Goal: Information Seeking & Learning: Find specific fact

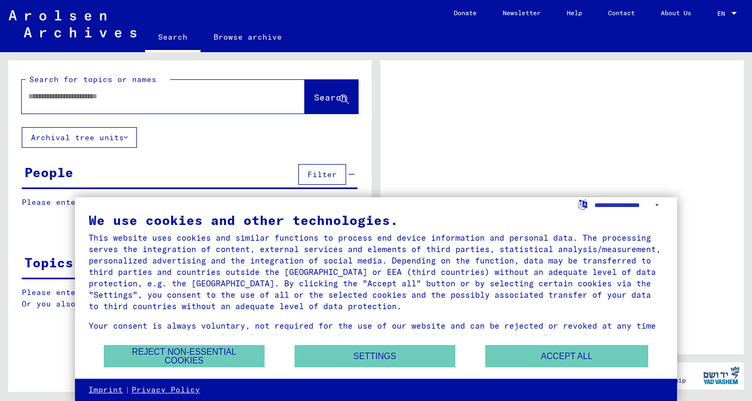
click at [552, 343] on div "We use cookies and other technologies. This website uses cookies and similar fu…" at bounding box center [376, 279] width 575 height 130
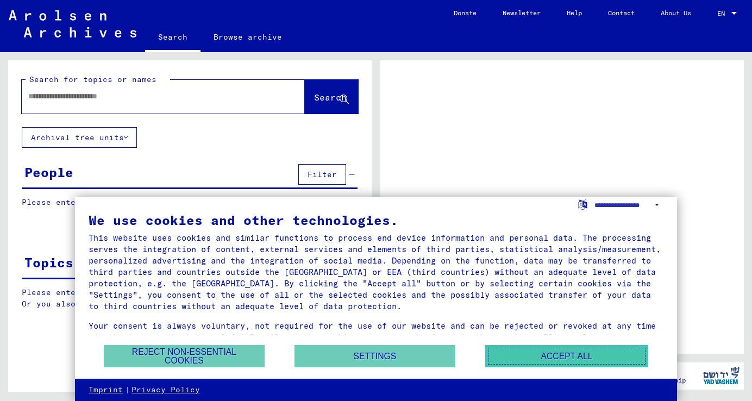
click at [552, 353] on button "Accept all" at bounding box center [566, 356] width 163 height 22
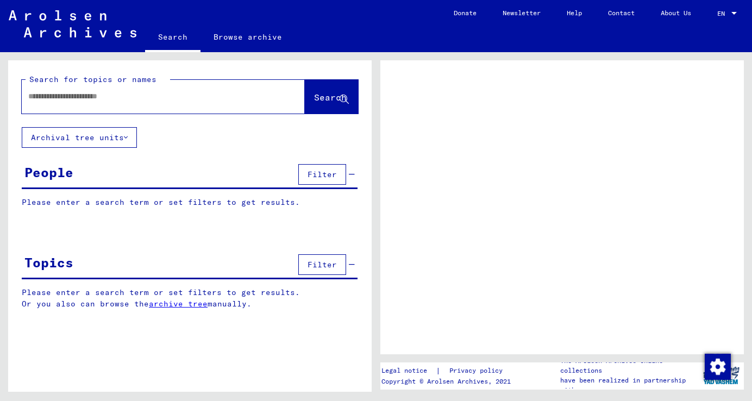
click at [73, 99] on input "text" at bounding box center [153, 96] width 251 height 11
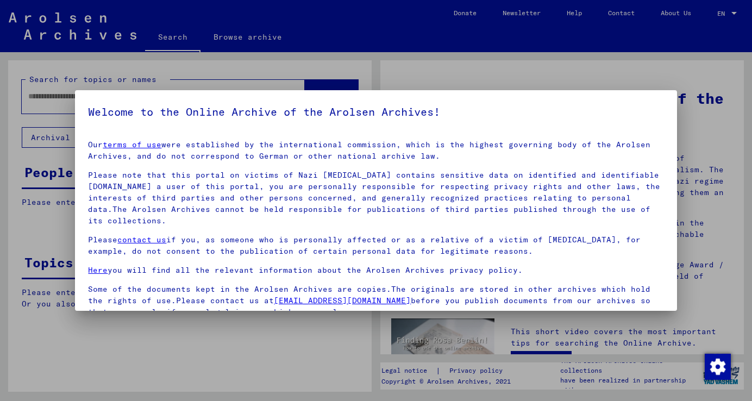
scroll to position [93, 0]
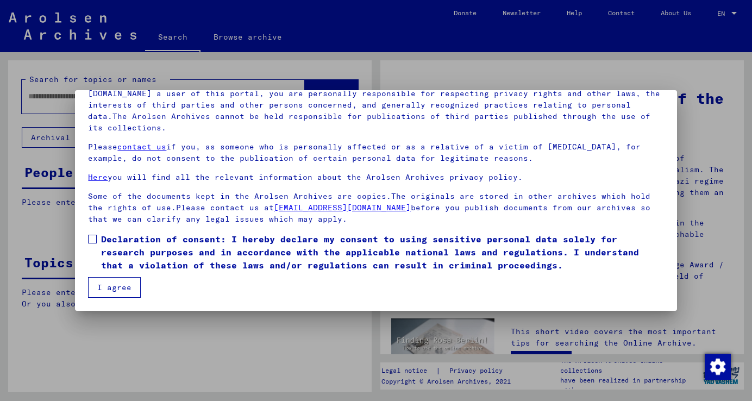
click at [93, 241] on span at bounding box center [92, 239] width 9 height 9
click at [99, 282] on button "I agree" at bounding box center [114, 287] width 53 height 21
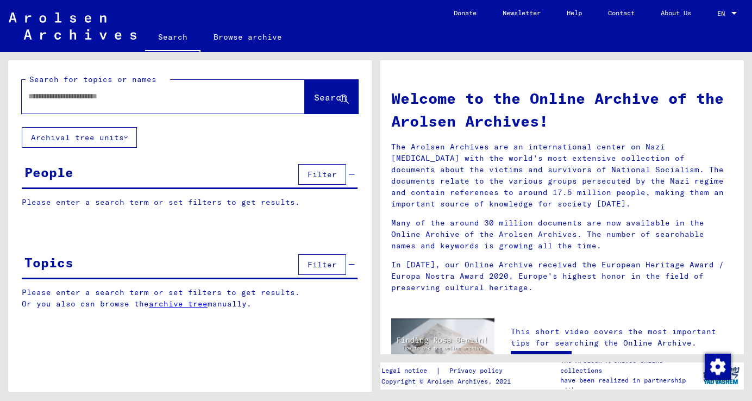
click at [78, 96] on input "text" at bounding box center [150, 96] width 244 height 11
type input "******"
click at [314, 102] on span "Search" at bounding box center [330, 97] width 33 height 11
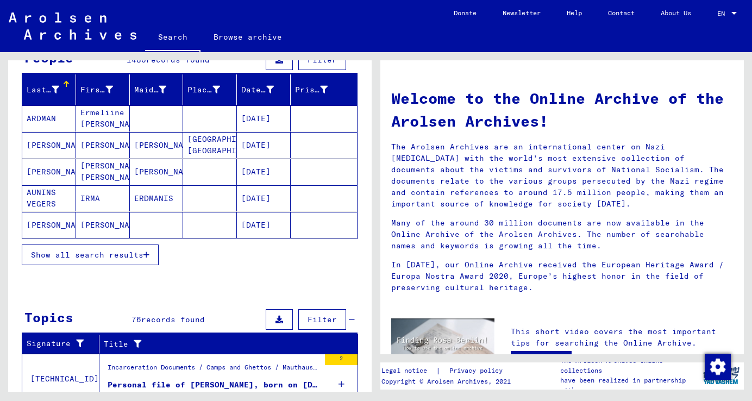
scroll to position [118, 0]
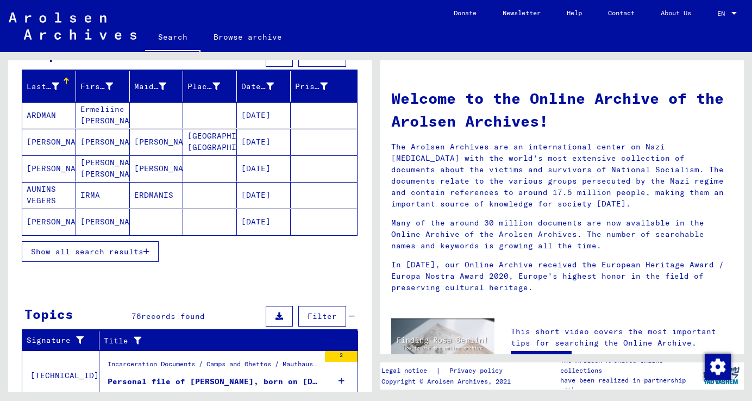
click at [132, 247] on span "Show all search results" at bounding box center [87, 252] width 113 height 10
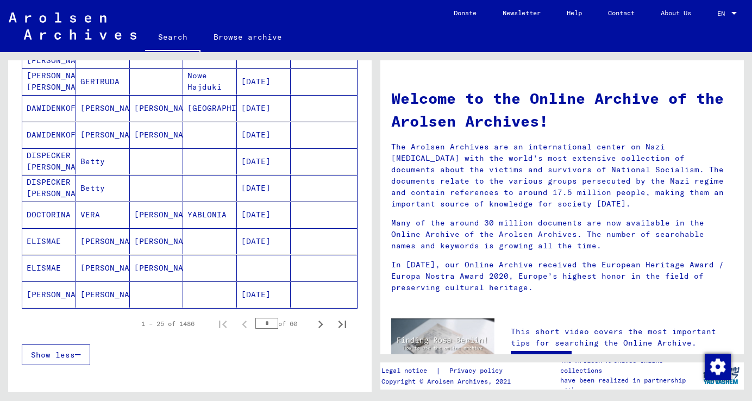
scroll to position [578, 0]
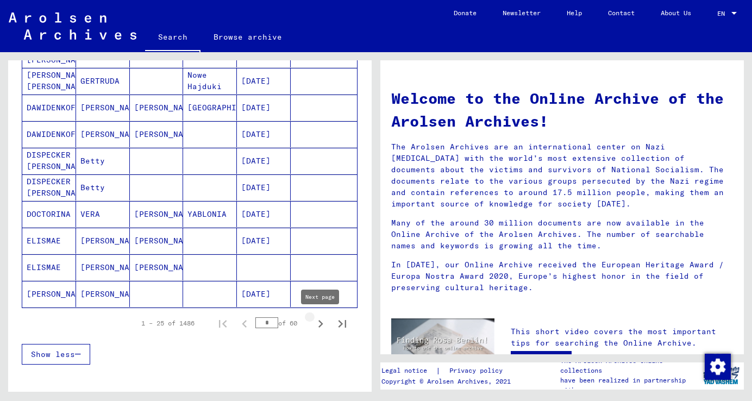
click at [322, 323] on icon "Next page" at bounding box center [321, 324] width 5 height 8
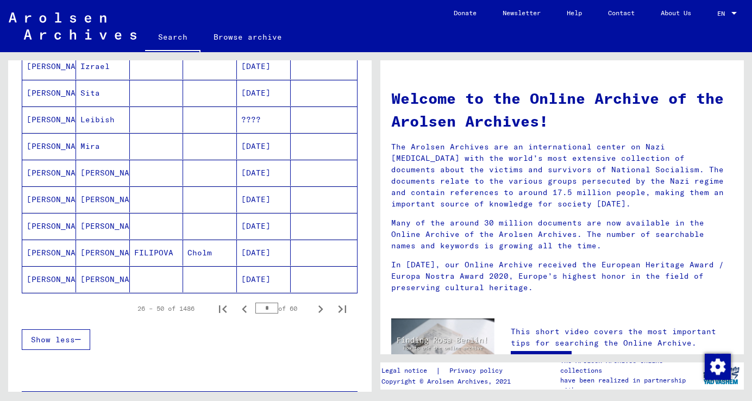
scroll to position [600, 0]
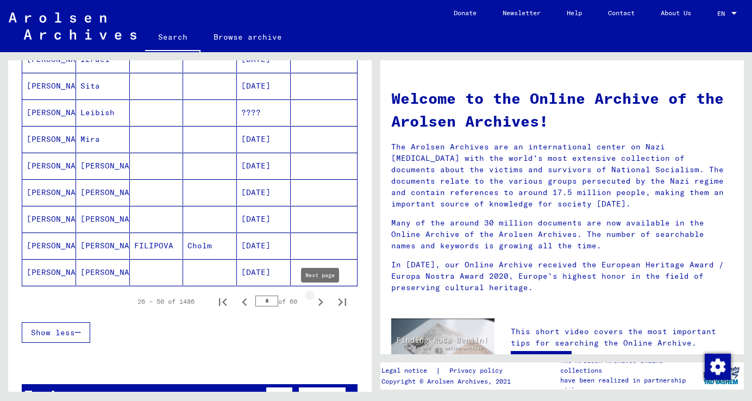
click at [320, 300] on icon "Next page" at bounding box center [320, 302] width 15 height 15
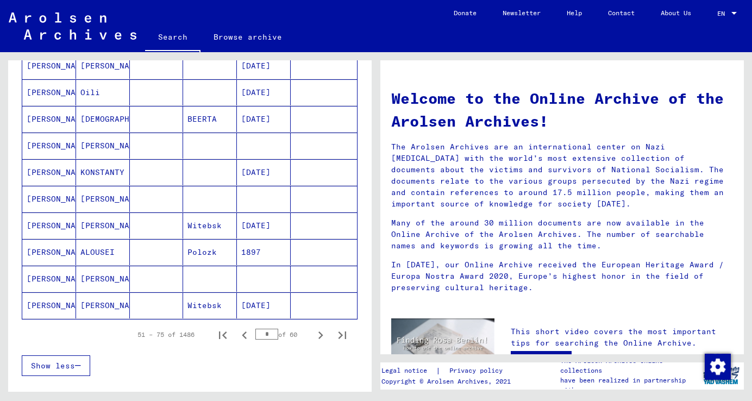
scroll to position [568, 0]
click at [316, 327] on icon "Next page" at bounding box center [320, 334] width 15 height 15
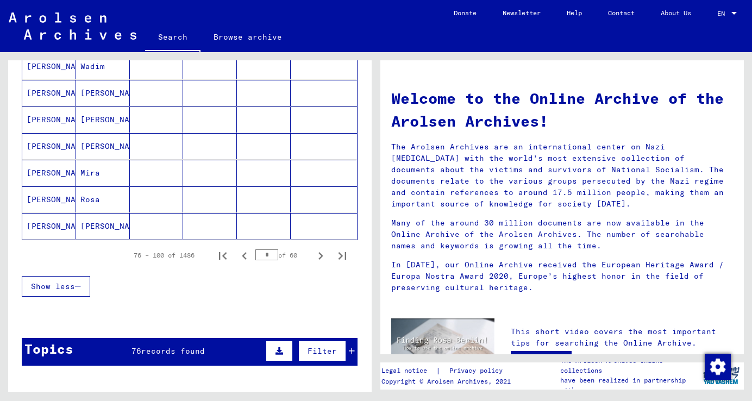
scroll to position [701, 0]
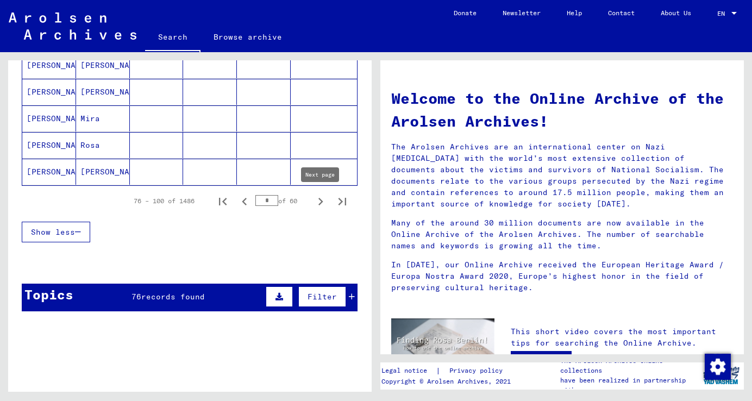
click at [323, 201] on icon "Next page" at bounding box center [320, 201] width 15 height 15
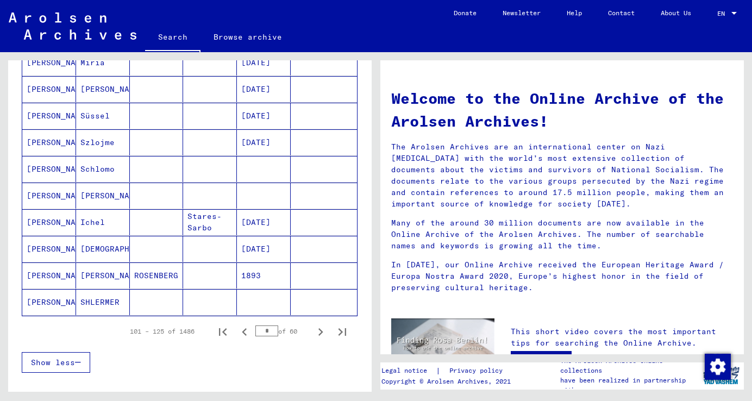
scroll to position [754, 0]
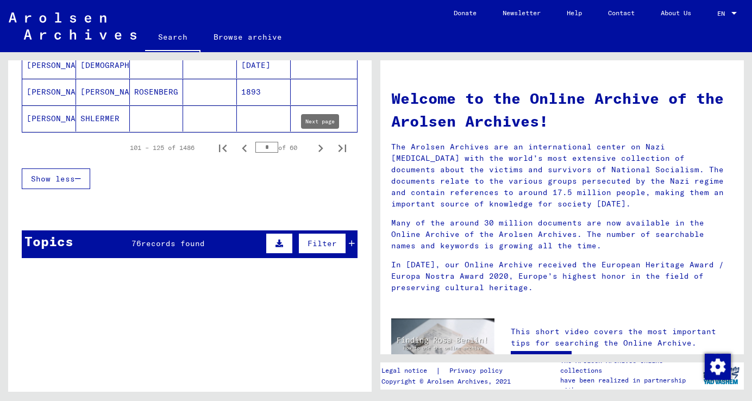
click at [320, 148] on icon "Next page" at bounding box center [320, 148] width 15 height 15
type input "*"
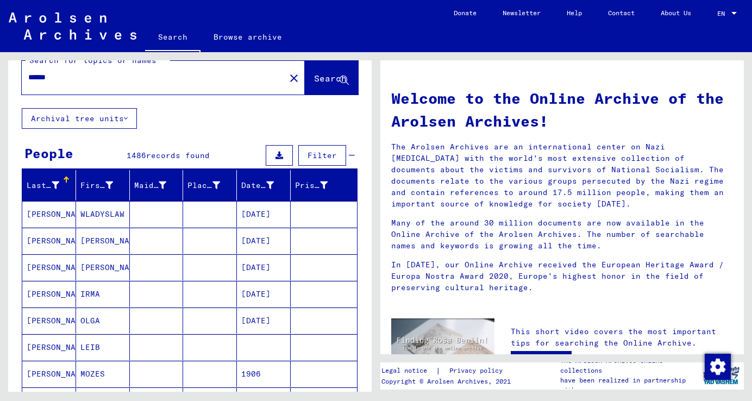
scroll to position [0, 0]
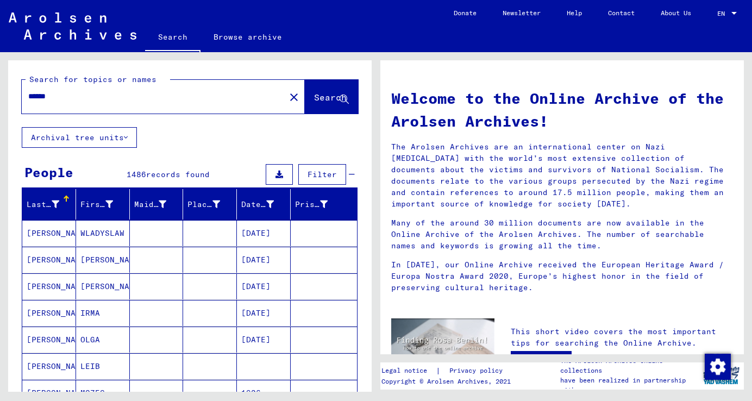
drag, startPoint x: 86, startPoint y: 98, endPoint x: 11, endPoint y: 89, distance: 75.1
click at [11, 89] on div "Search for topics or names ****** close Search" at bounding box center [190, 93] width 364 height 67
type input "*****"
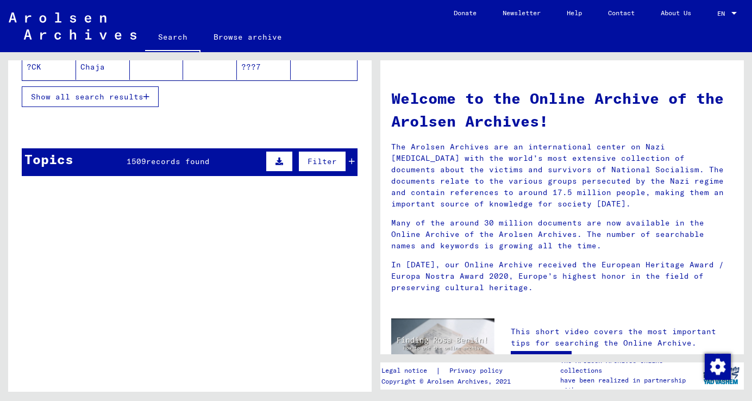
scroll to position [177, 0]
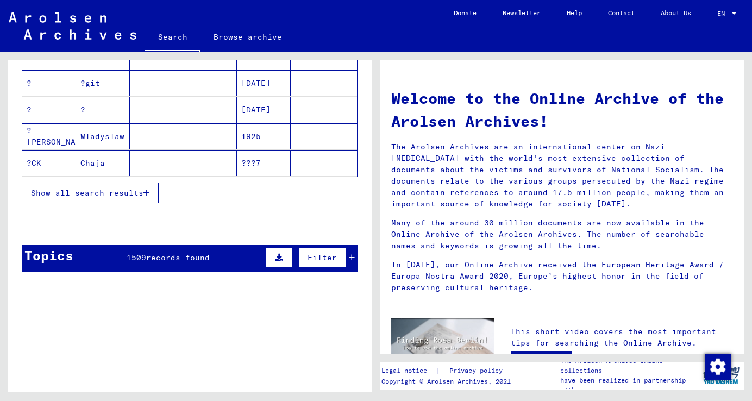
click at [110, 185] on button "Show all search results" at bounding box center [90, 193] width 137 height 21
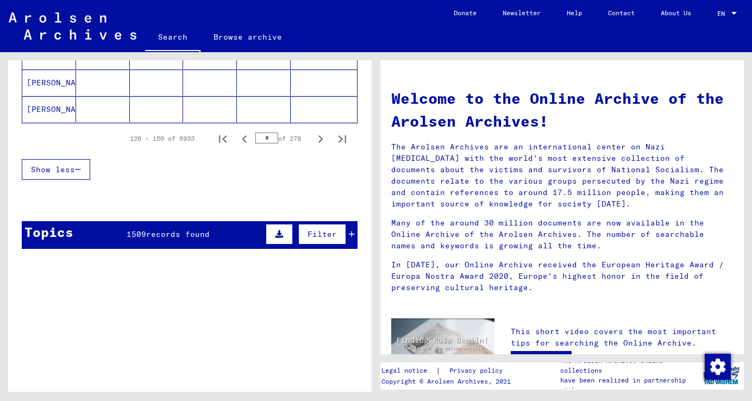
scroll to position [703, 0]
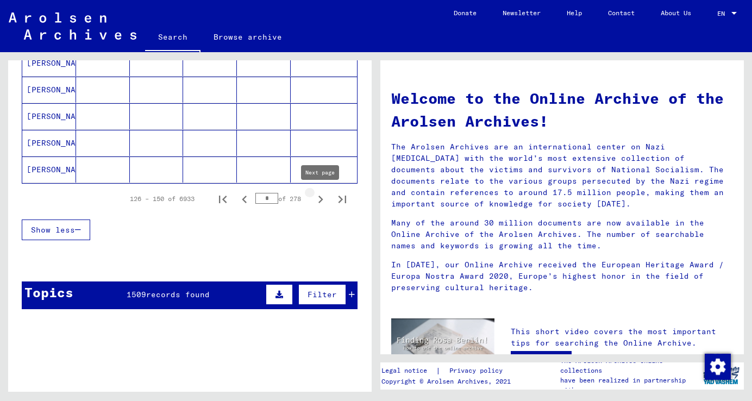
click at [322, 198] on icon "Next page" at bounding box center [320, 199] width 15 height 15
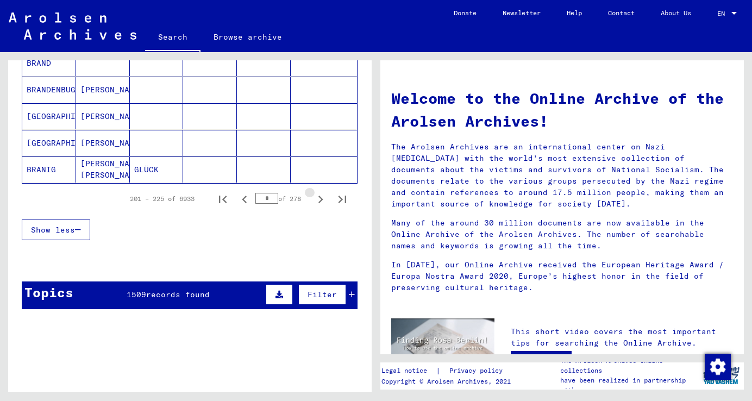
click at [322, 198] on icon "Next page" at bounding box center [320, 199] width 15 height 15
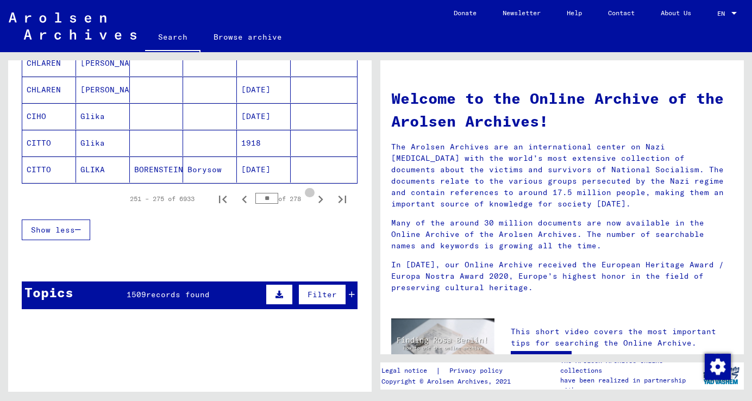
click at [322, 198] on icon "Next page" at bounding box center [320, 199] width 15 height 15
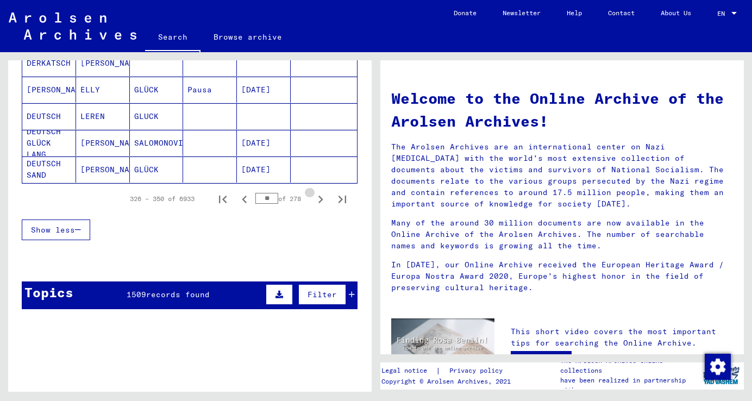
click at [322, 198] on icon "Next page" at bounding box center [320, 199] width 15 height 15
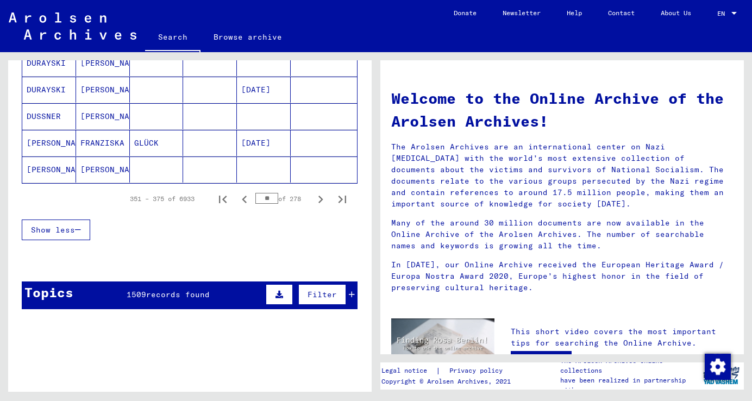
click at [322, 198] on icon "Next page" at bounding box center [320, 199] width 15 height 15
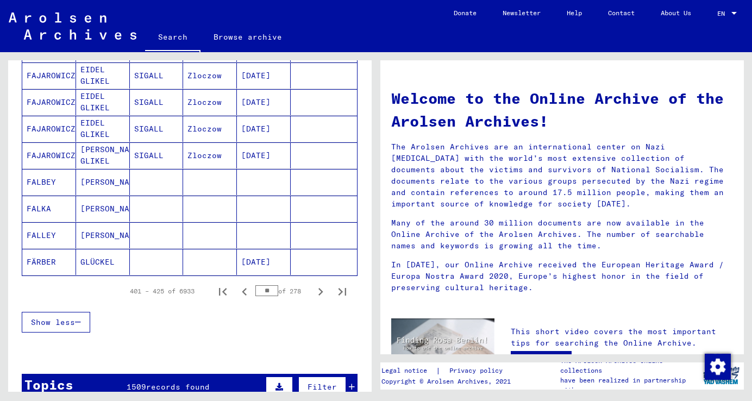
scroll to position [697, 0]
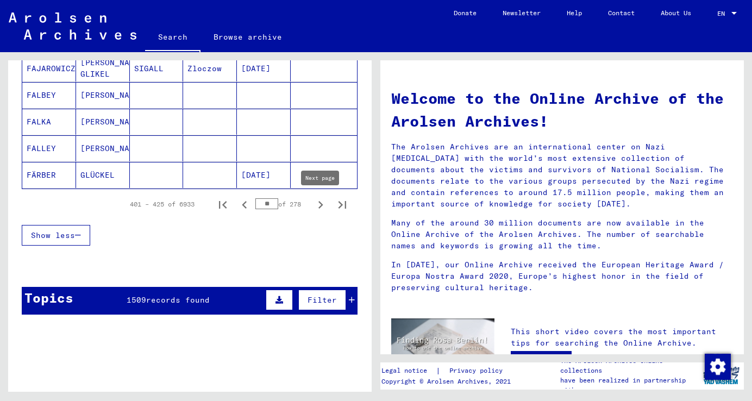
click at [320, 208] on icon "Next page" at bounding box center [321, 205] width 5 height 8
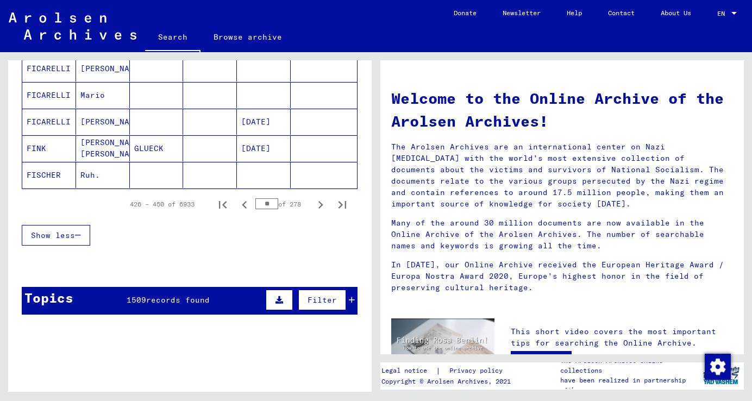
click at [320, 208] on icon "Next page" at bounding box center [321, 205] width 5 height 8
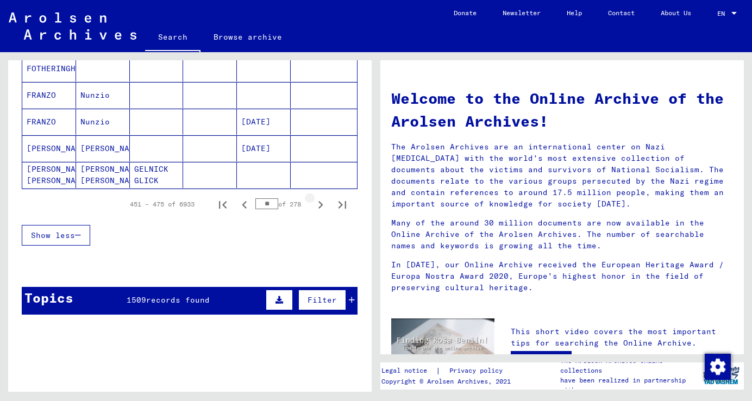
click at [320, 208] on icon "Next page" at bounding box center [321, 205] width 5 height 8
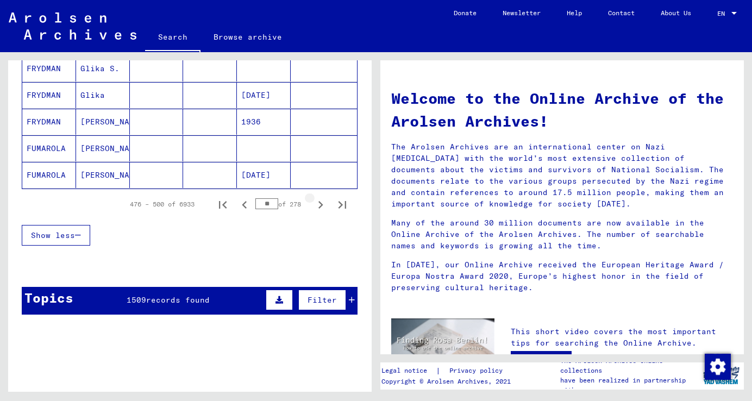
click at [320, 208] on icon "Next page" at bounding box center [321, 205] width 5 height 8
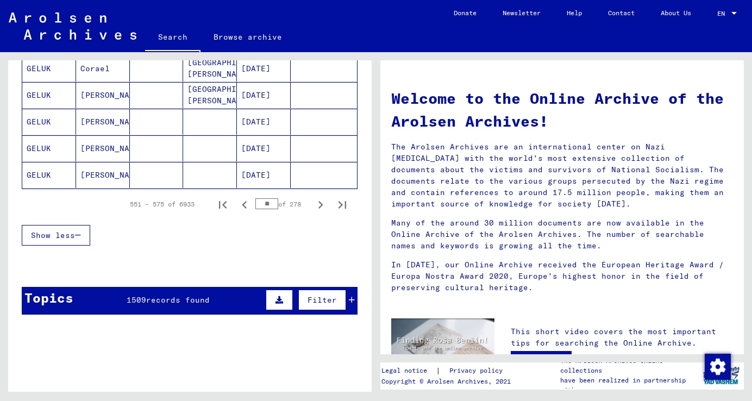
click at [320, 207] on icon "Next page" at bounding box center [321, 205] width 5 height 8
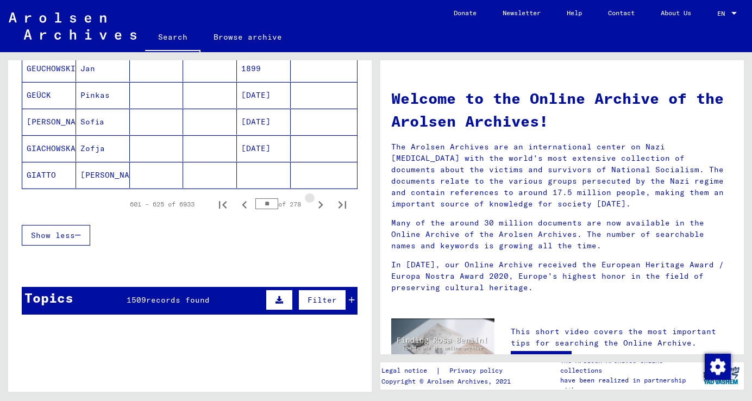
click at [320, 207] on icon "Next page" at bounding box center [321, 205] width 5 height 8
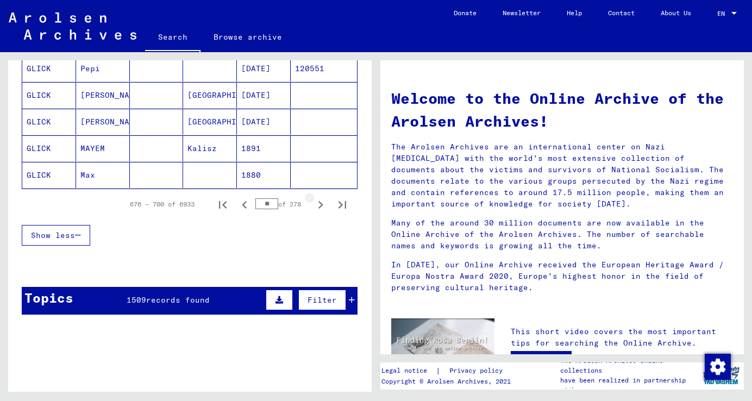
click at [320, 207] on icon "Next page" at bounding box center [321, 205] width 5 height 8
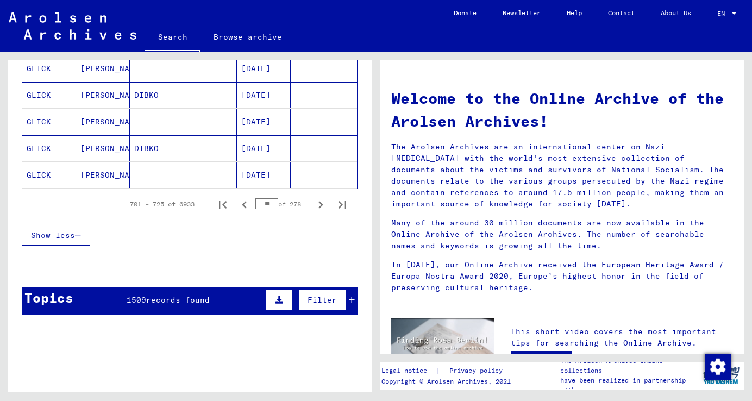
click at [320, 207] on icon "Next page" at bounding box center [321, 205] width 5 height 8
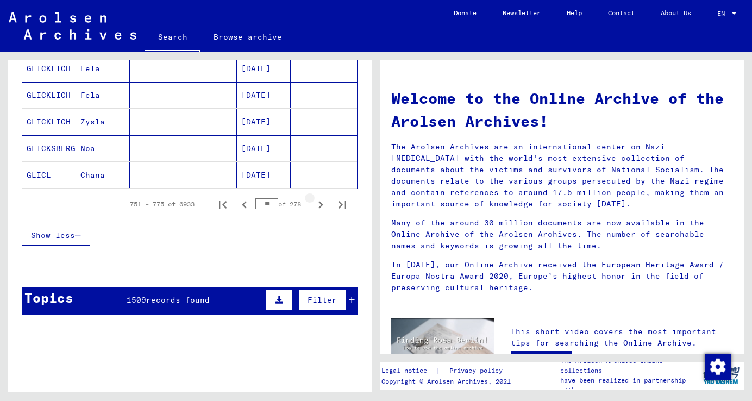
click at [320, 207] on icon "Next page" at bounding box center [321, 205] width 5 height 8
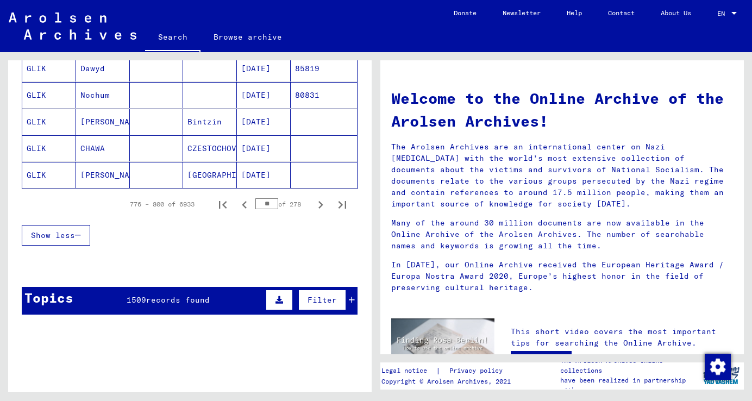
click at [320, 207] on icon "Next page" at bounding box center [321, 205] width 5 height 8
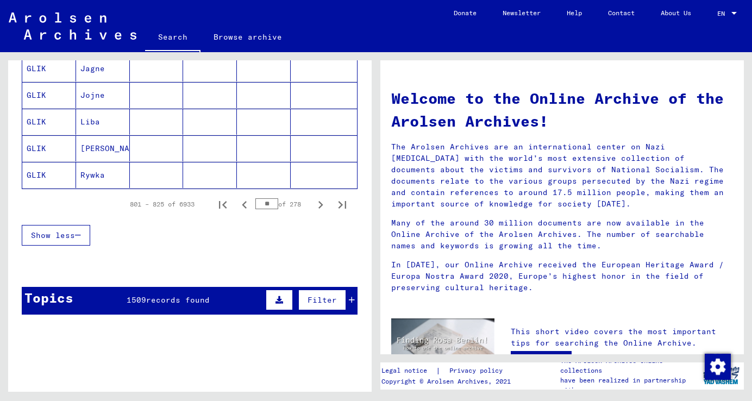
click at [320, 207] on icon "Next page" at bounding box center [321, 205] width 5 height 8
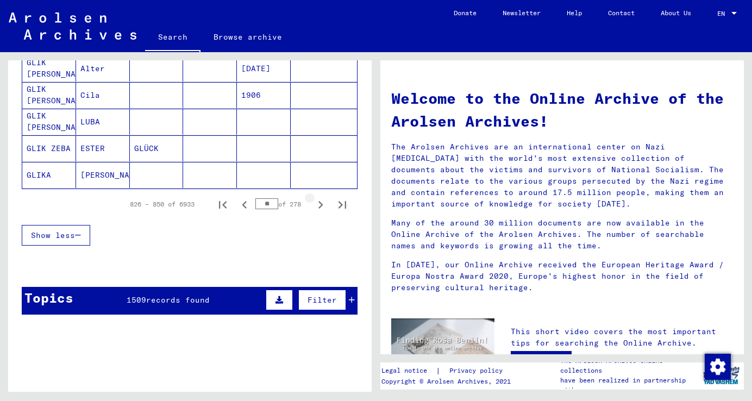
click at [320, 207] on icon "Next page" at bounding box center [321, 205] width 5 height 8
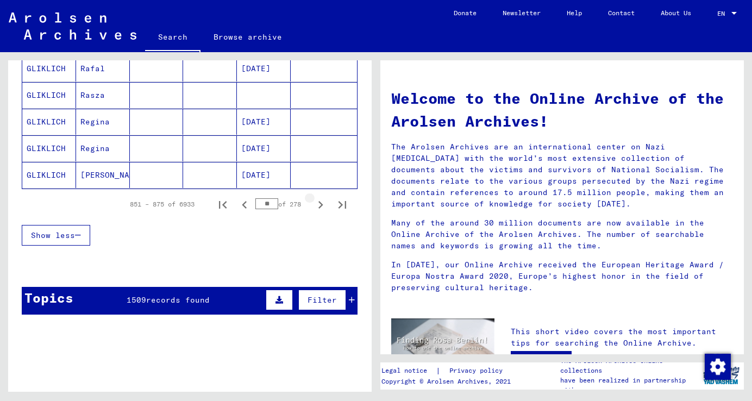
click at [320, 207] on icon "Next page" at bounding box center [321, 205] width 5 height 8
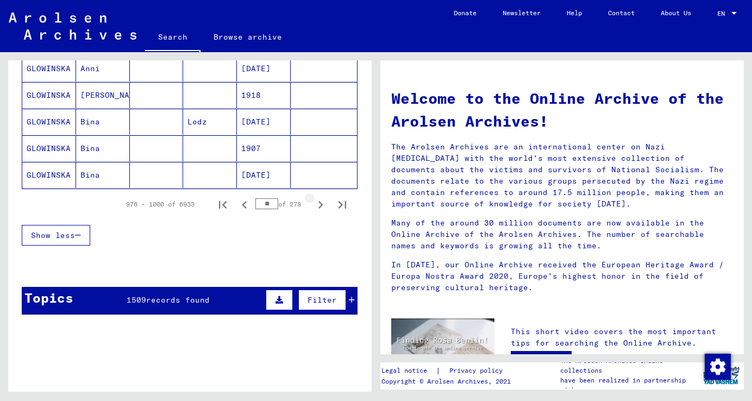
click at [320, 207] on icon "Next page" at bounding box center [321, 205] width 5 height 8
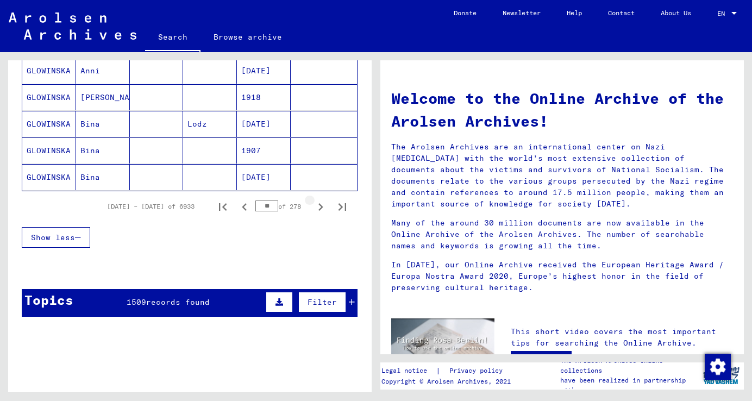
scroll to position [700, 0]
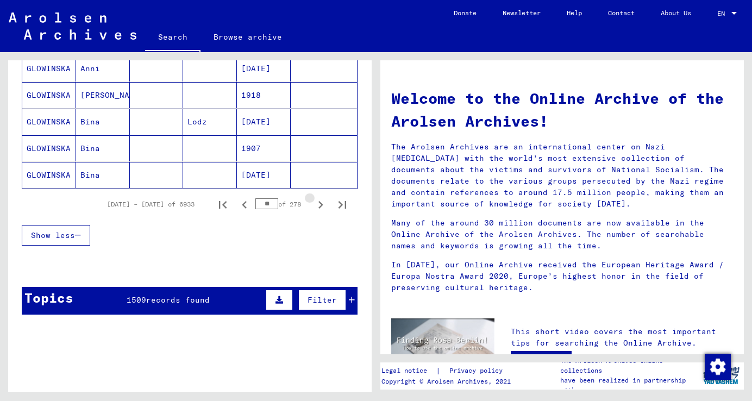
click at [320, 207] on icon "Next page" at bounding box center [321, 205] width 5 height 8
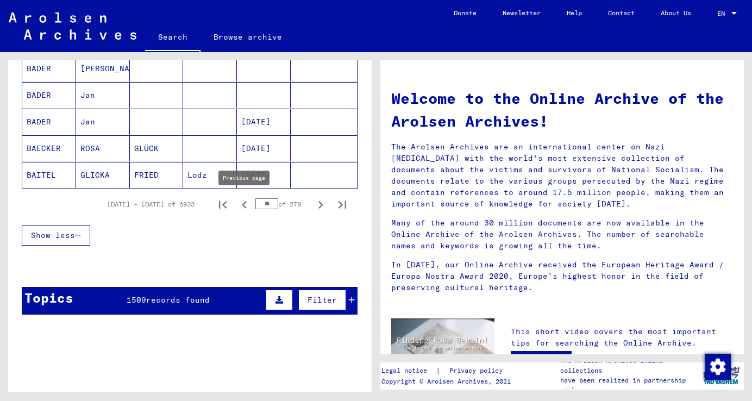
click at [244, 210] on icon "Previous page" at bounding box center [244, 204] width 15 height 15
type input "**"
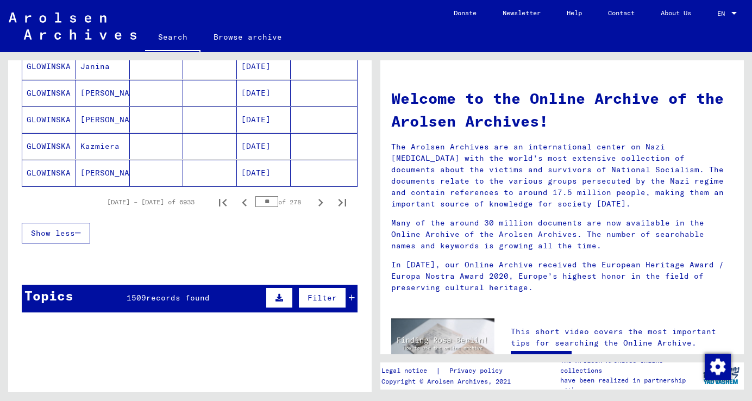
scroll to position [2, 0]
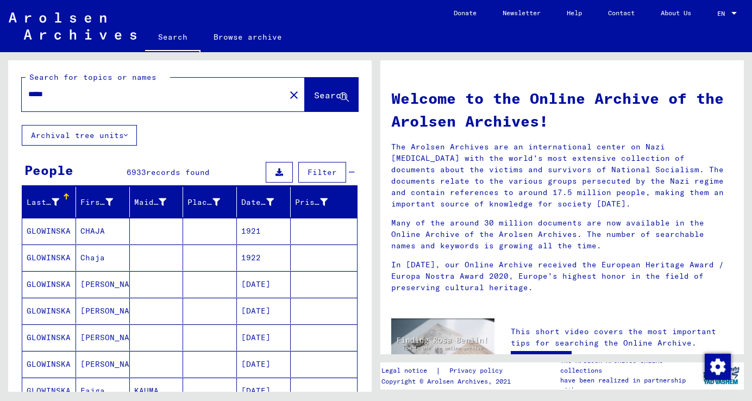
click at [124, 94] on input "*****" at bounding box center [150, 94] width 244 height 11
type input "**********"
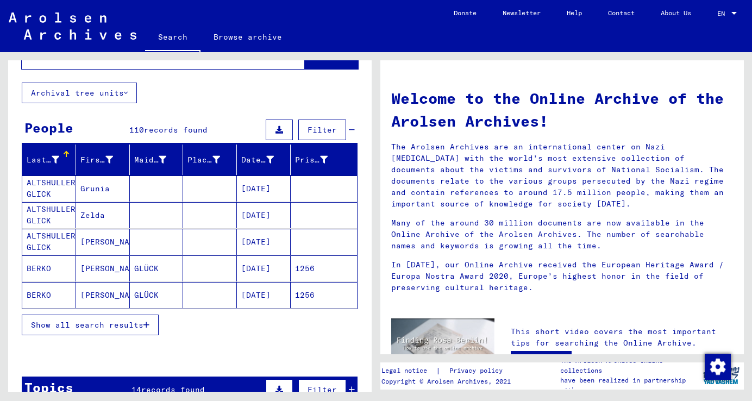
scroll to position [46, 0]
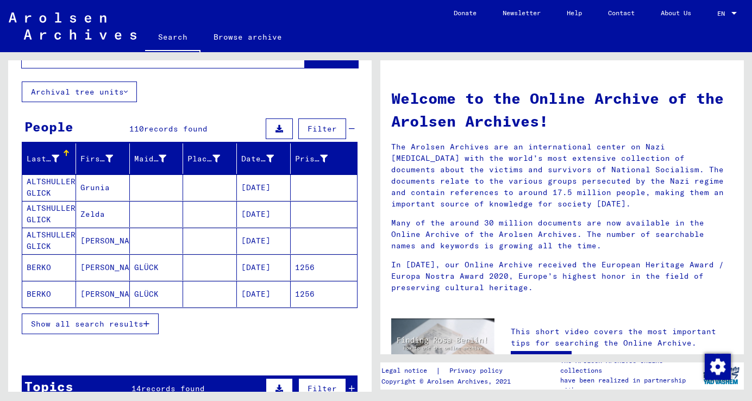
click at [109, 320] on span "Show all search results" at bounding box center [87, 324] width 113 height 10
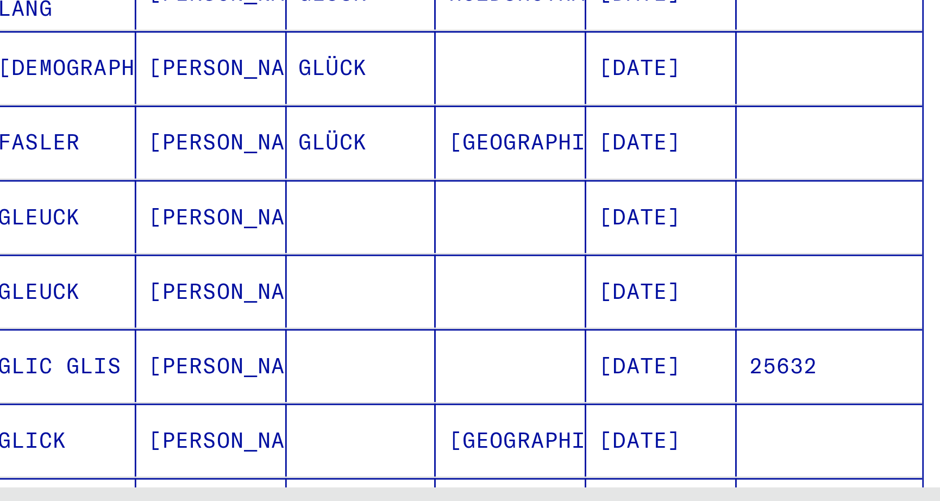
scroll to position [178, 0]
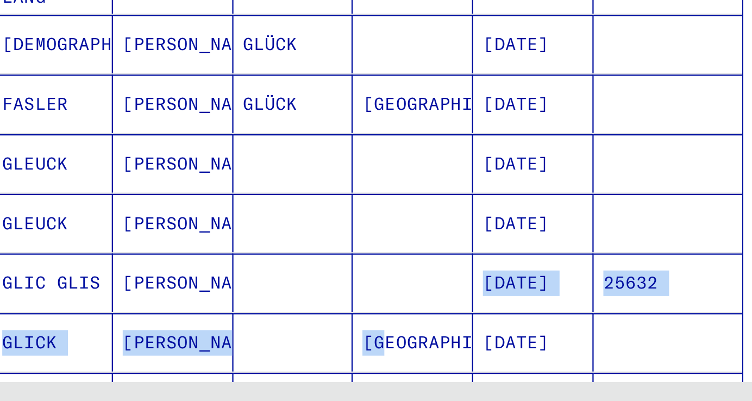
drag, startPoint x: 138, startPoint y: 338, endPoint x: 204, endPoint y: 390, distance: 84.1
click at [204, 390] on mat-table "Last Name First Name Maiden Name Place of Birth Date of Birth Prisoner # ALTSHU…" at bounding box center [190, 359] width 336 height 697
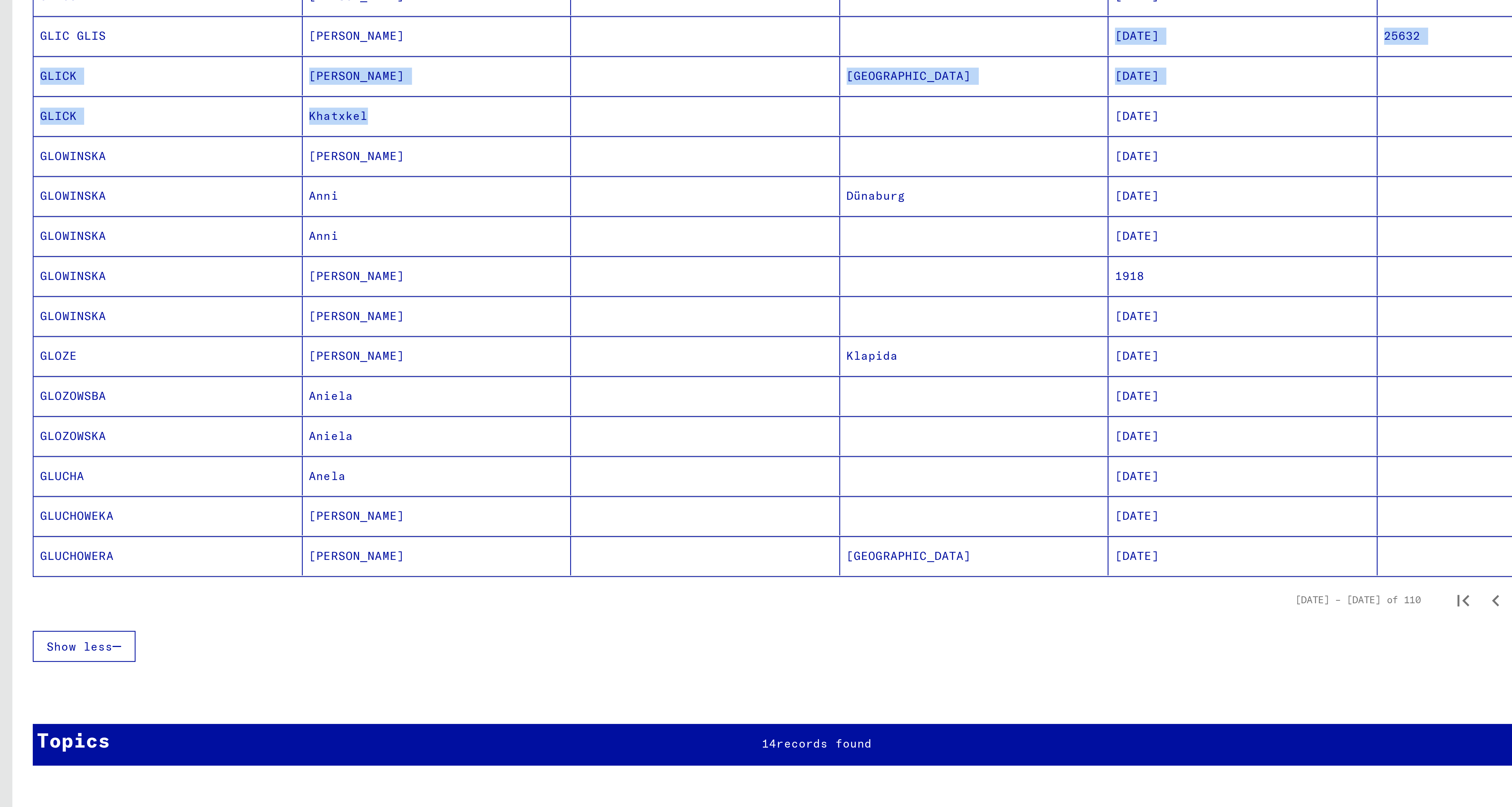
scroll to position [1, 0]
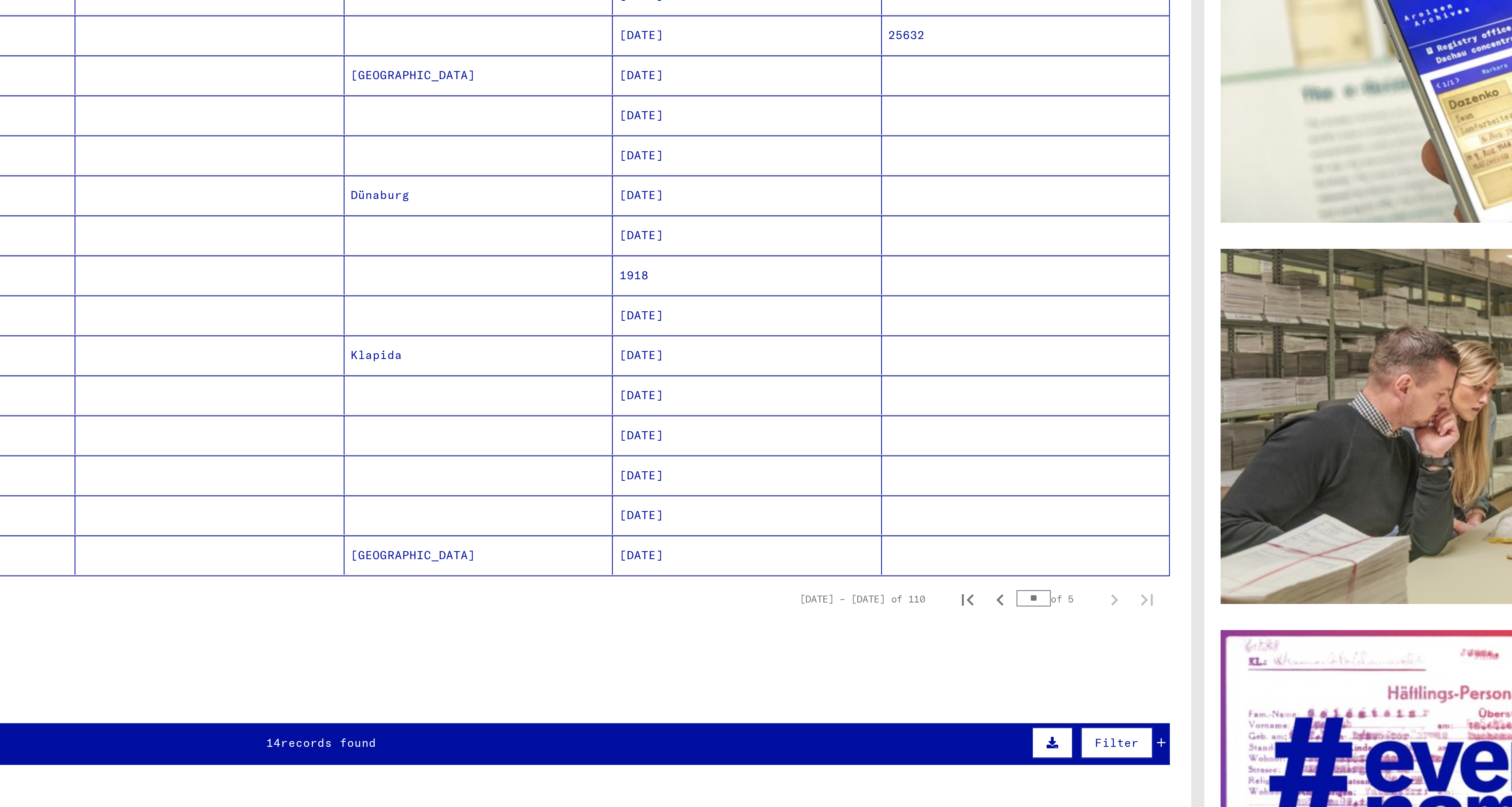
click at [504, 269] on div "** of 5" at bounding box center [693, 604] width 36 height 7
drag, startPoint x: 688, startPoint y: 611, endPoint x: 675, endPoint y: 607, distance: 13.6
click at [504, 269] on div "[DATE] – [DATE] of 110 ** of 5" at bounding box center [655, 604] width 171 height 15
type input "*"
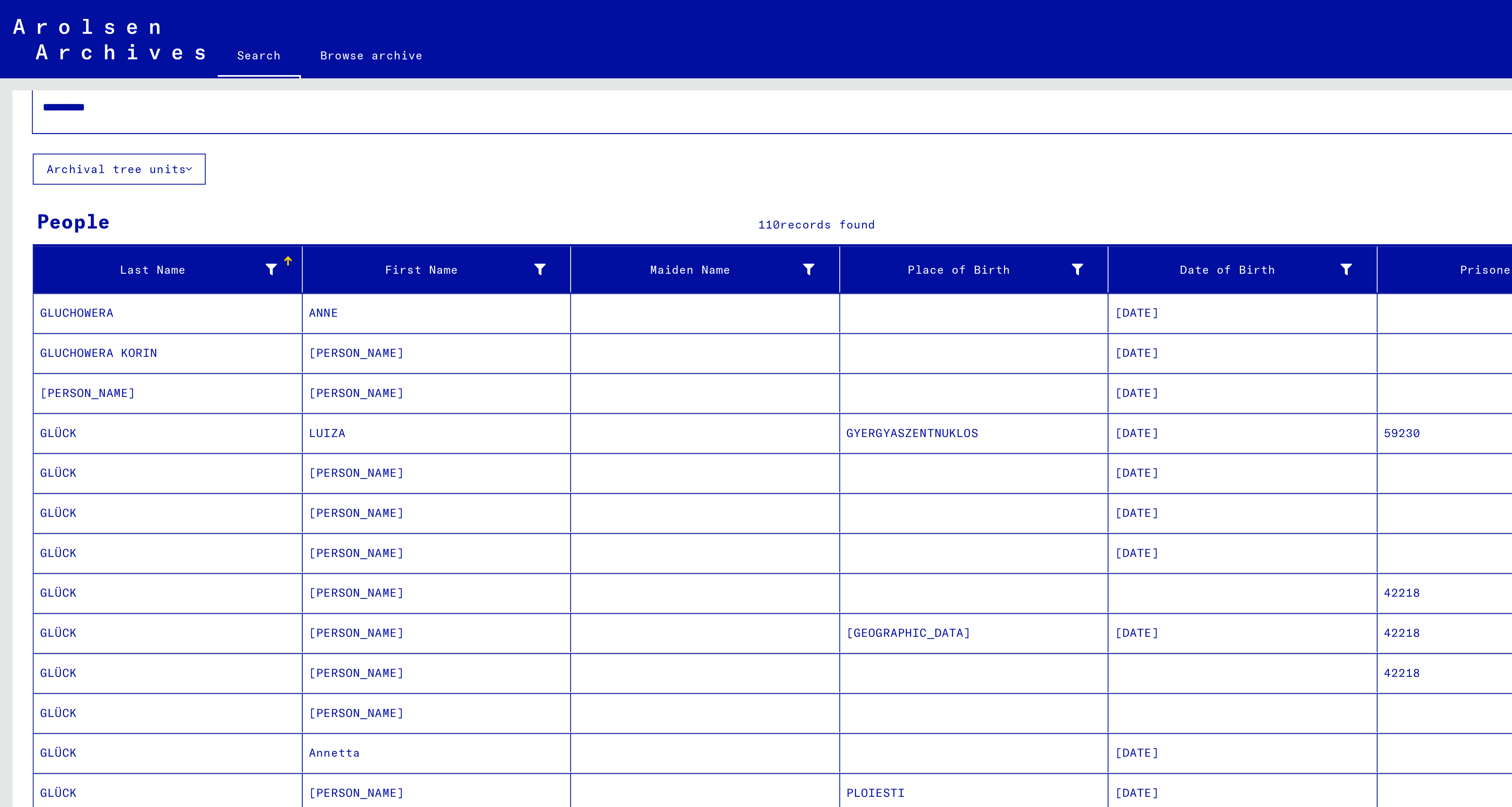
scroll to position [20, 0]
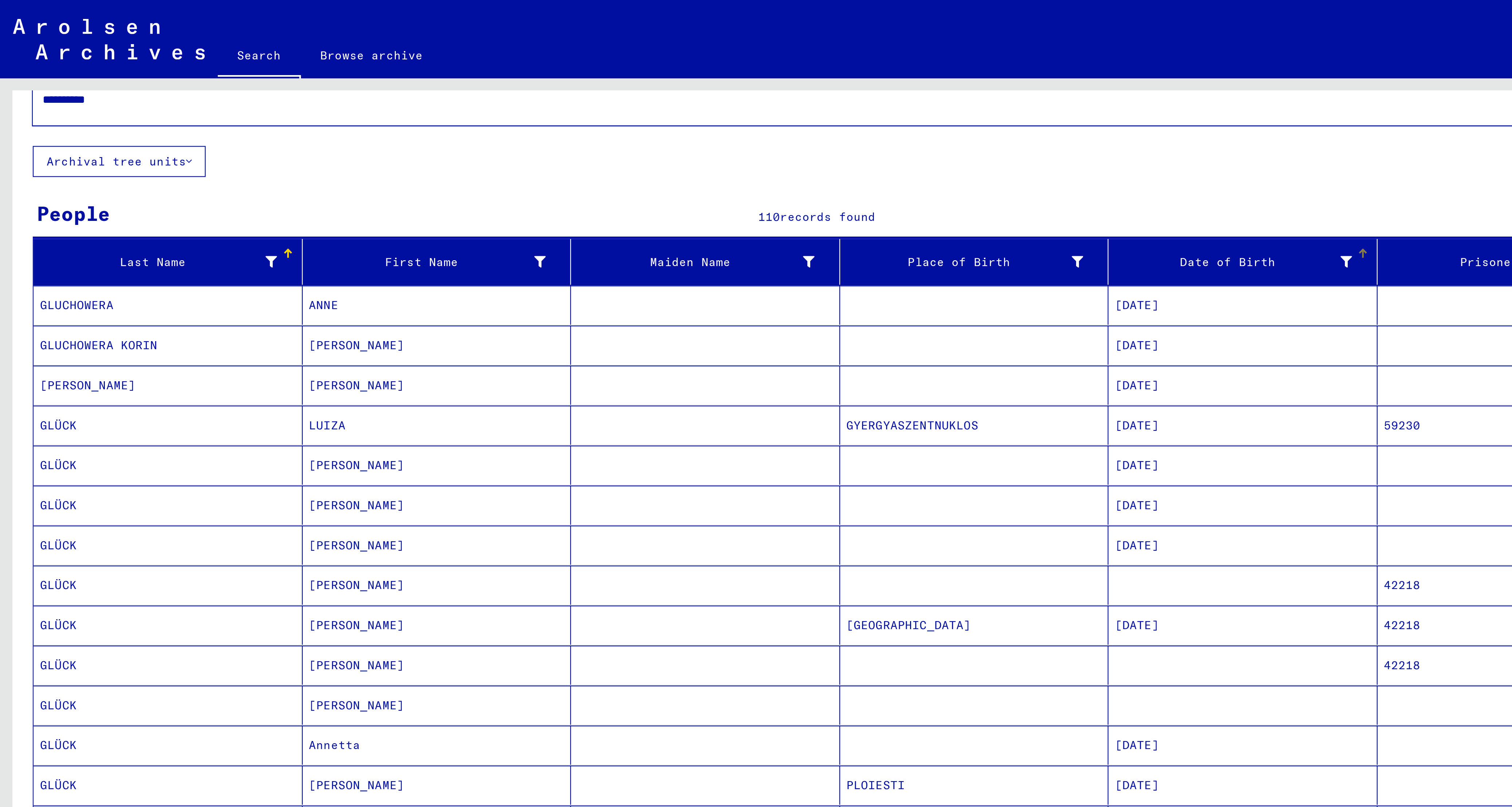
click at [504, 108] on mat-header-cell "Date of Birth" at bounding box center [555, 117] width 120 height 20
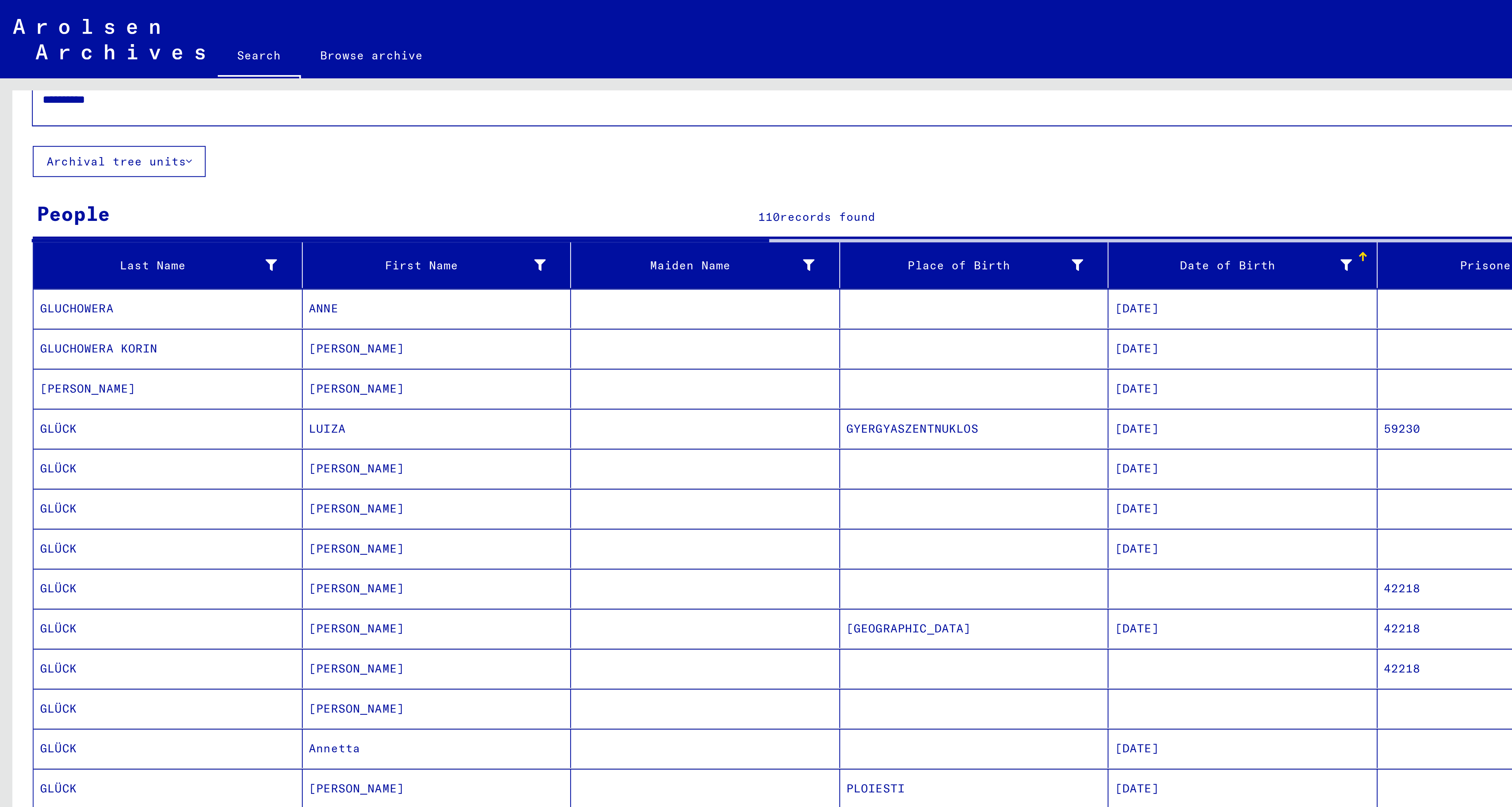
click at [504, 113] on div "Date of Birth" at bounding box center [556, 118] width 117 height 11
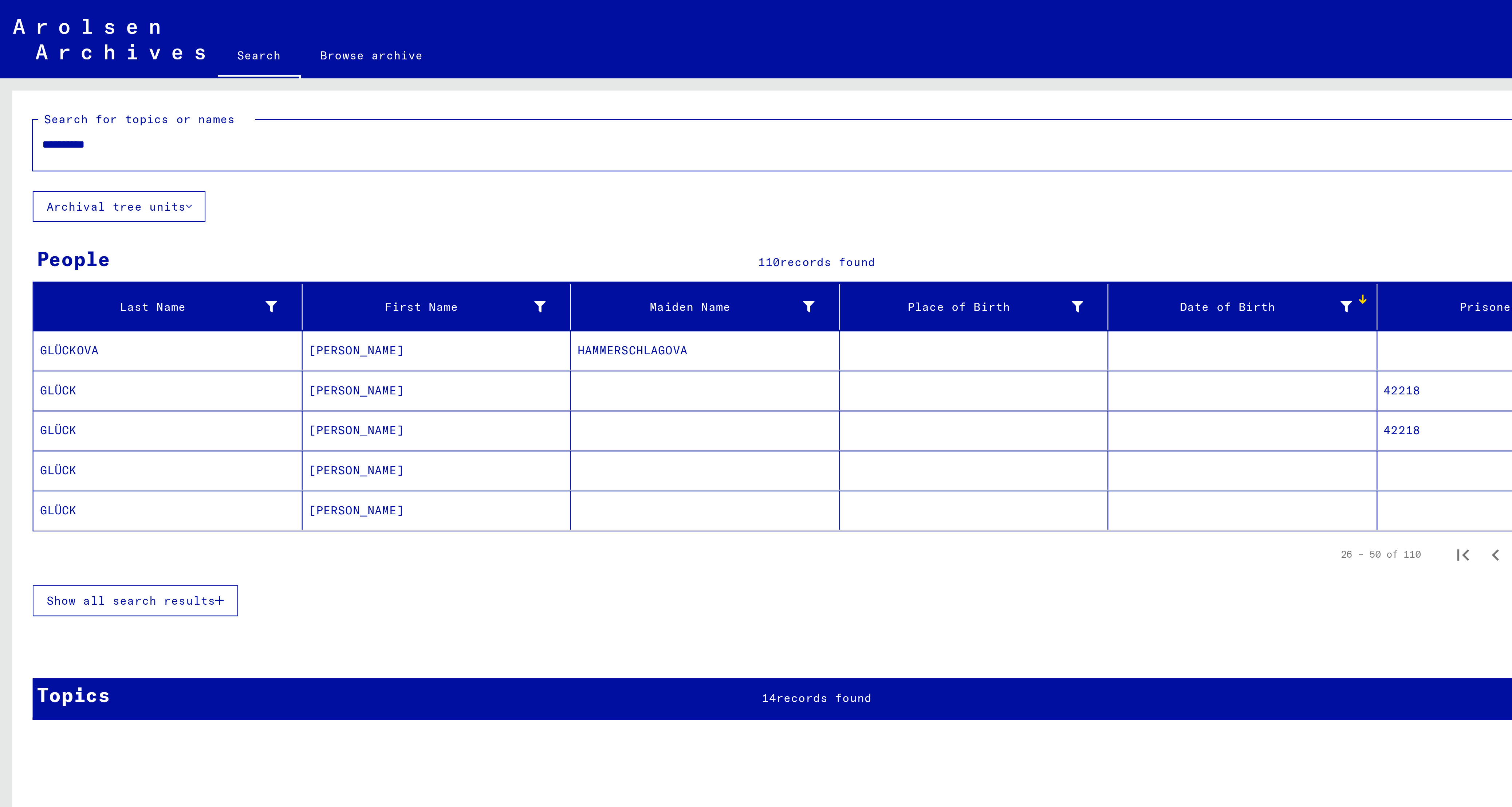
scroll to position [0, 0]
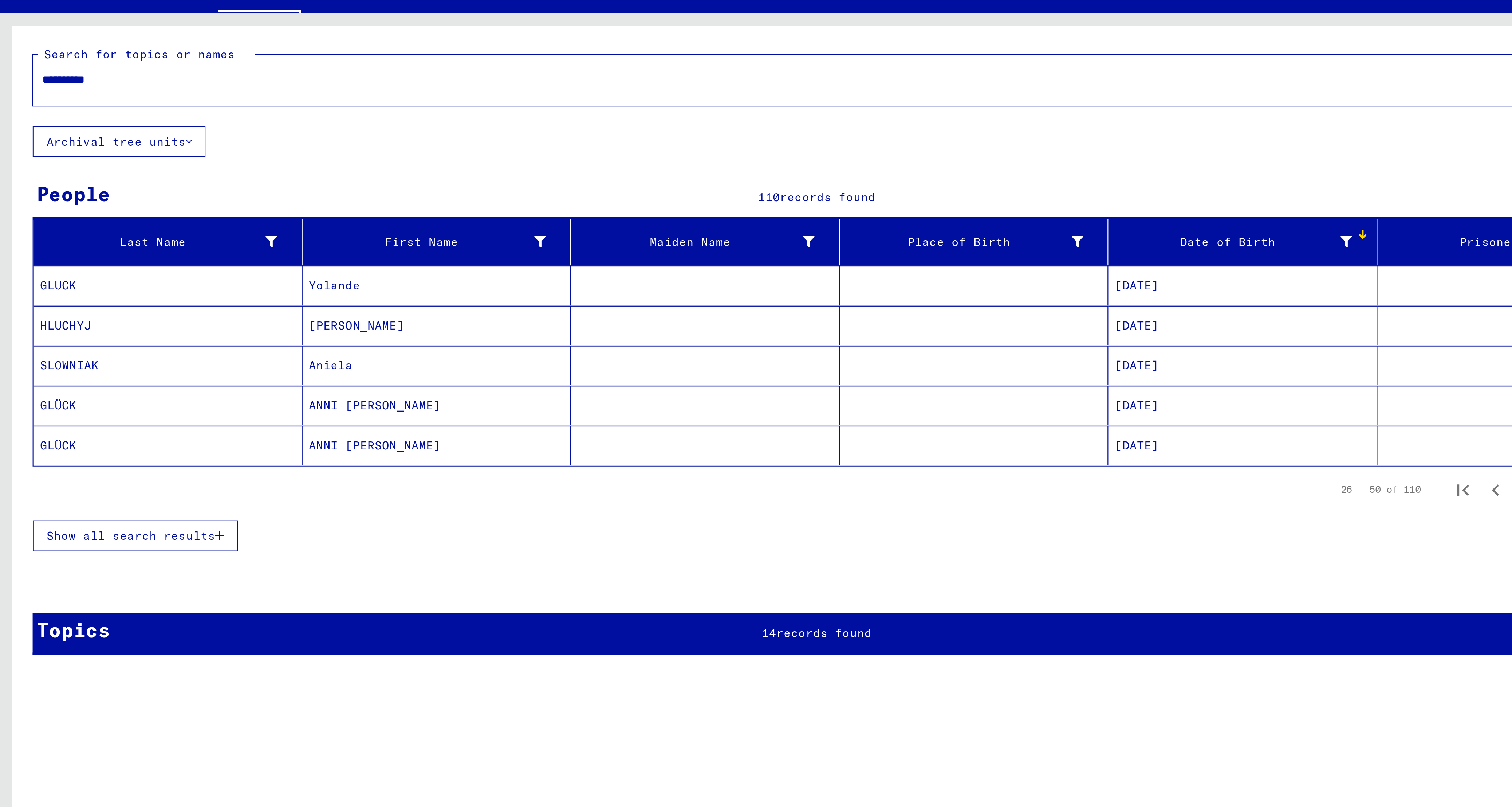
click at [504, 136] on div "Date of Birth" at bounding box center [551, 137] width 106 height 7
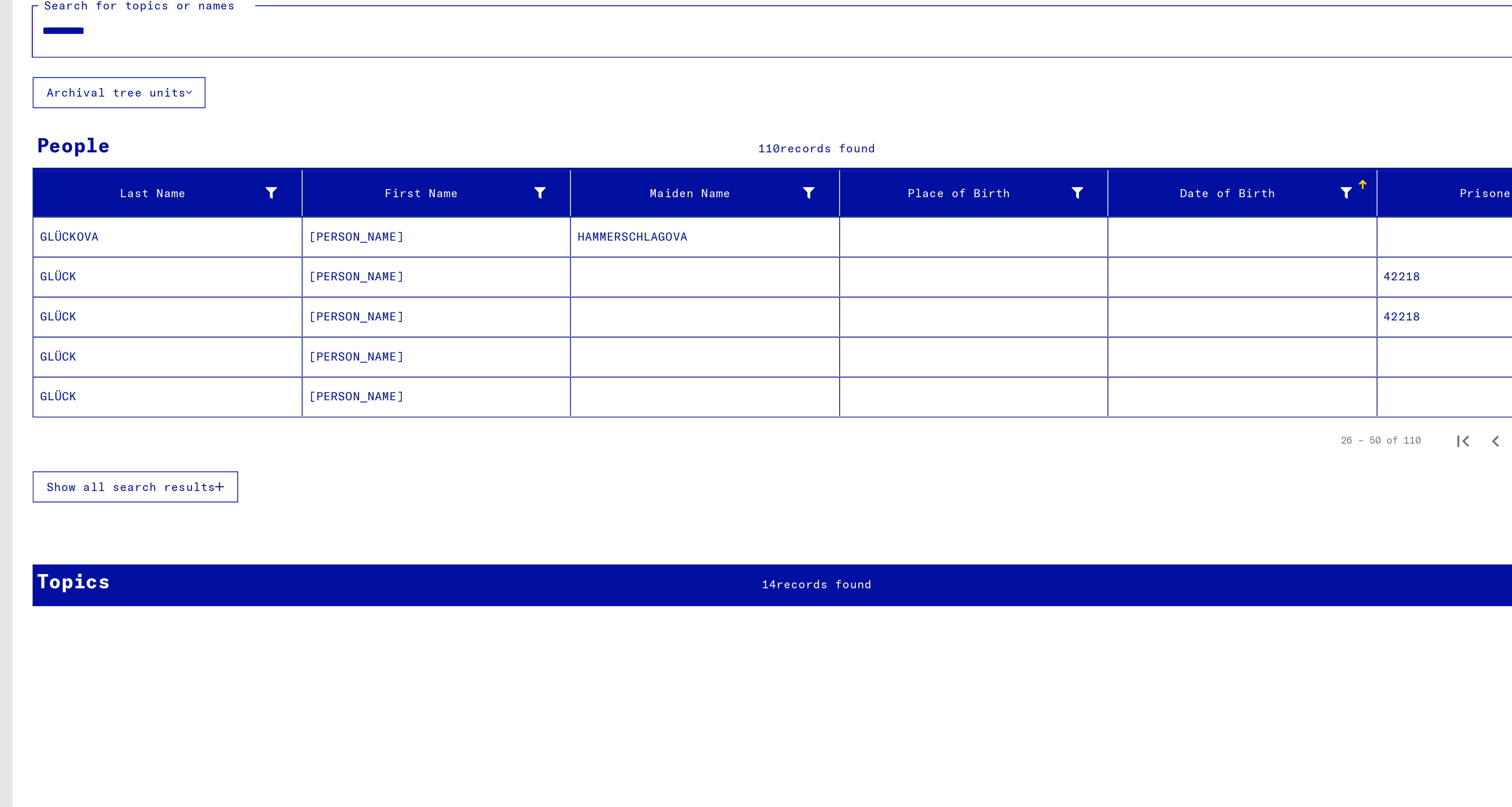
click at [101, 263] on button "Show all search results" at bounding box center [60, 268] width 92 height 14
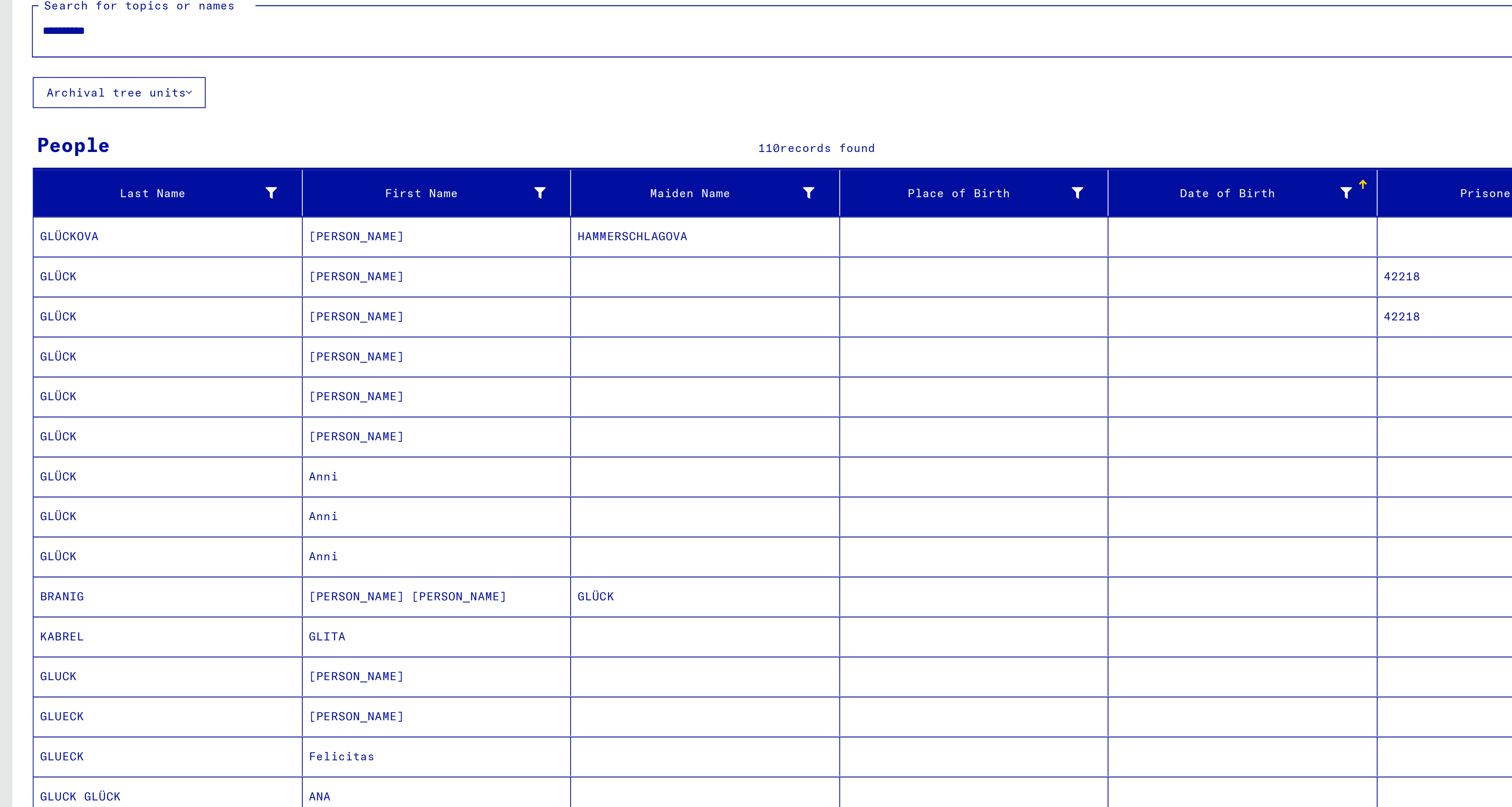
scroll to position [62, 0]
